Goal: Task Accomplishment & Management: Use online tool/utility

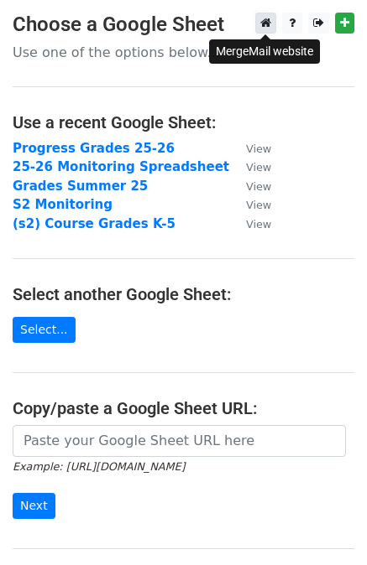
click at [265, 21] on icon at bounding box center [265, 23] width 11 height 12
click at [266, 24] on icon at bounding box center [265, 23] width 11 height 12
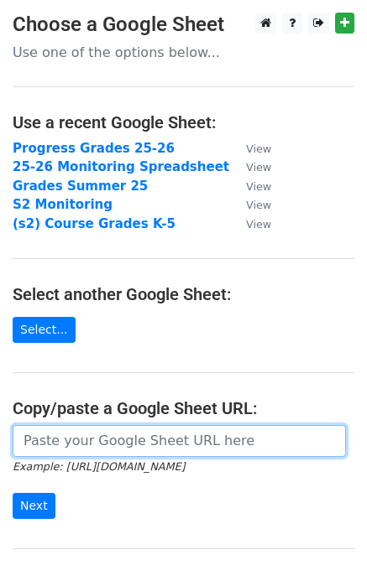
click at [91, 434] on input "url" at bounding box center [179, 441] width 333 height 32
paste input "[URL][DOMAIN_NAME]"
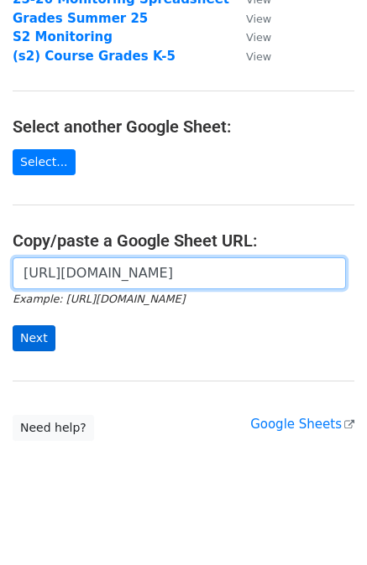
type input "[URL][DOMAIN_NAME]"
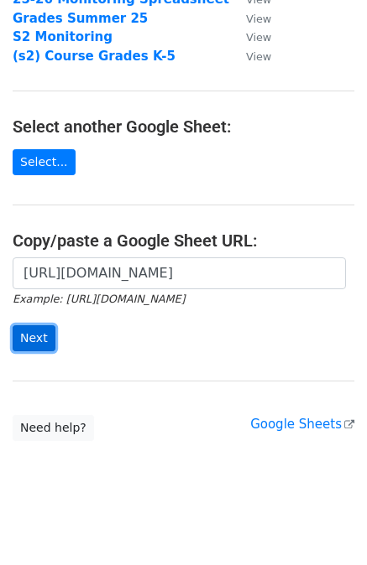
click at [40, 341] on input "Next" at bounding box center [34, 338] width 43 height 26
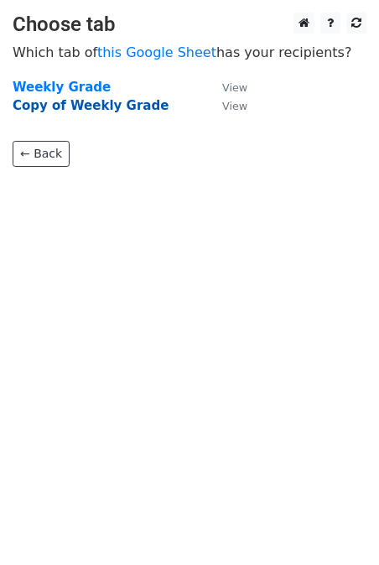
click at [69, 109] on strong "Copy of Weekly Grade" at bounding box center [91, 105] width 156 height 15
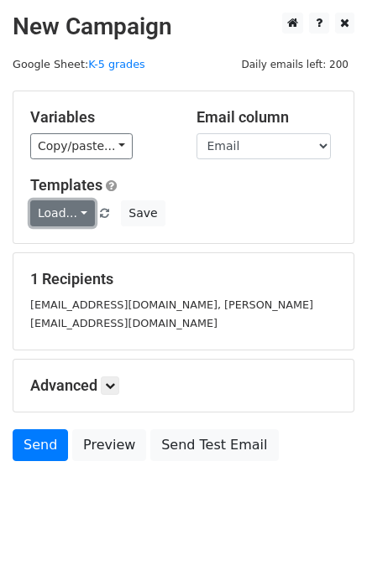
click at [81, 210] on link "Load..." at bounding box center [62, 213] width 65 height 26
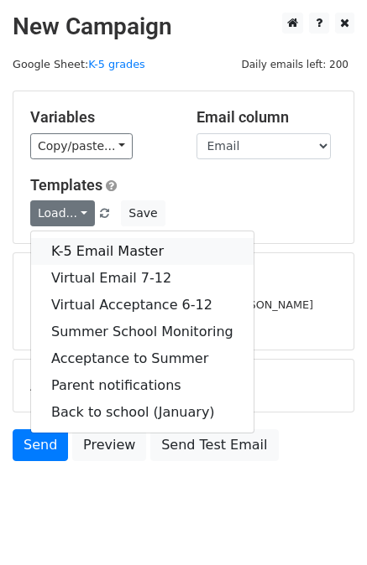
click at [76, 249] on link "K-5 Email Master" at bounding box center [142, 251] width 222 height 27
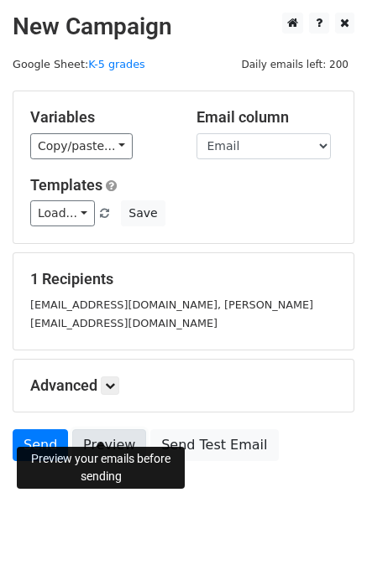
click at [108, 429] on link "Preview" at bounding box center [109, 445] width 74 height 32
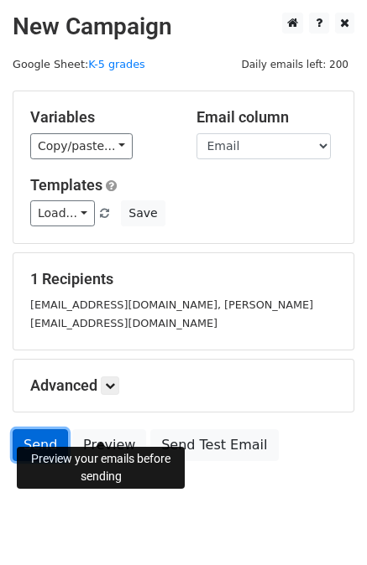
click at [44, 429] on link "Send" at bounding box center [40, 445] width 55 height 32
